Goal: Task Accomplishment & Management: Complete application form

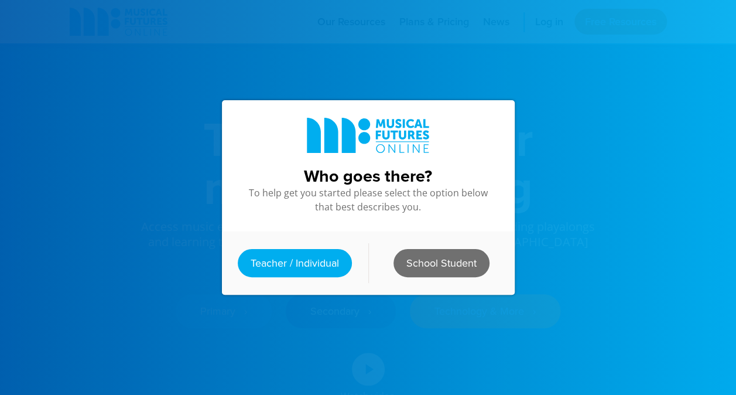
click at [426, 257] on link "School Student" at bounding box center [442, 263] width 96 height 28
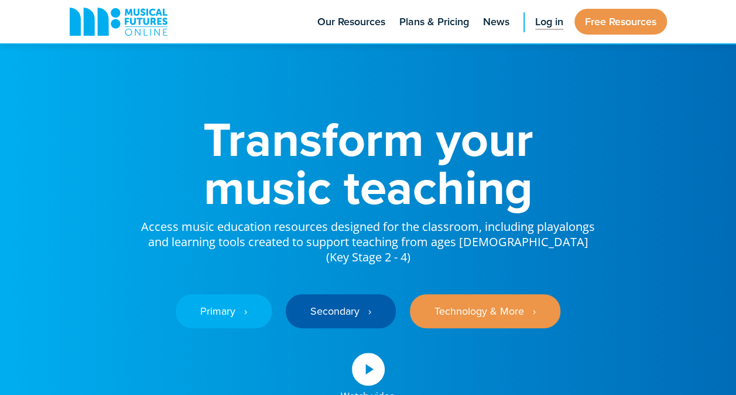
click at [564, 18] on link "Log in" at bounding box center [550, 21] width 40 height 43
click at [547, 19] on span "Log in" at bounding box center [549, 22] width 28 height 16
